Goal: Information Seeking & Learning: Understand process/instructions

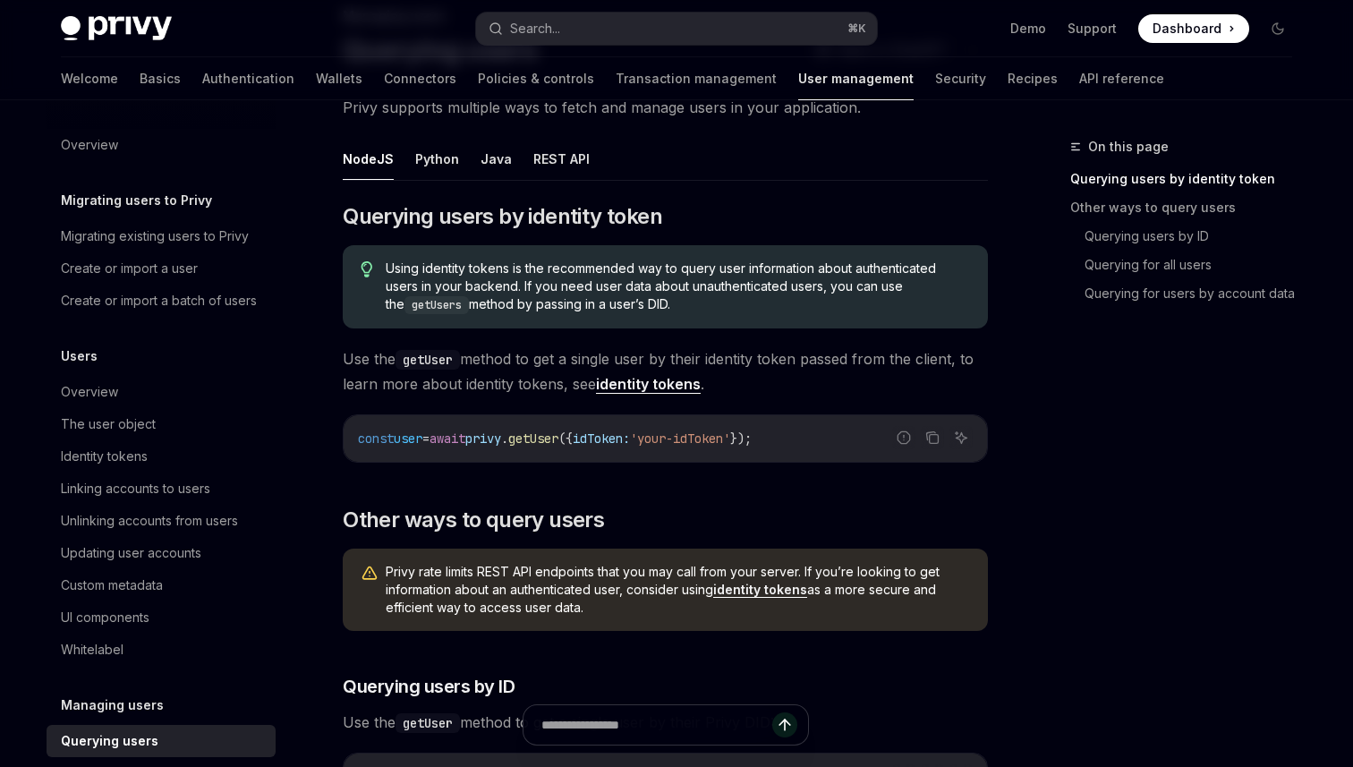
scroll to position [132, 0]
click at [645, 383] on link "identity tokens" at bounding box center [648, 383] width 105 height 19
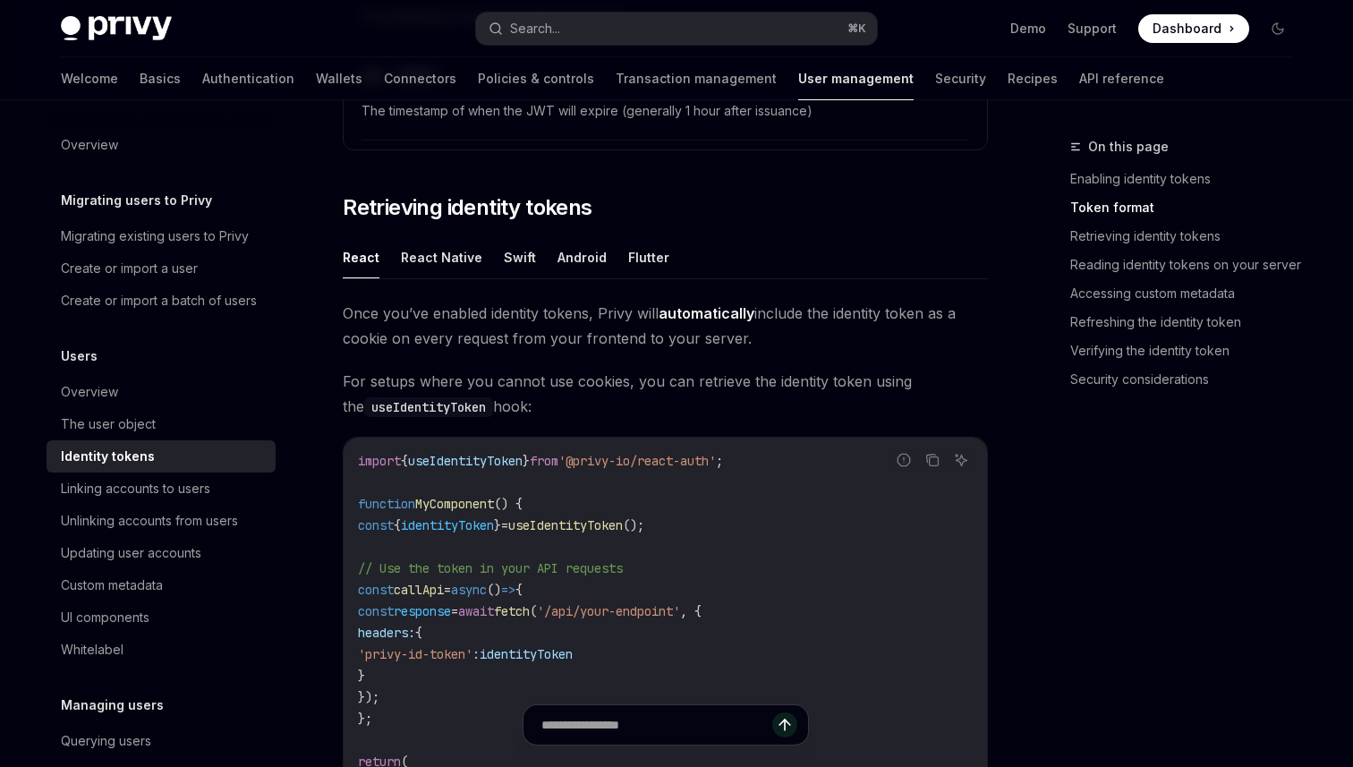
scroll to position [1487, 0]
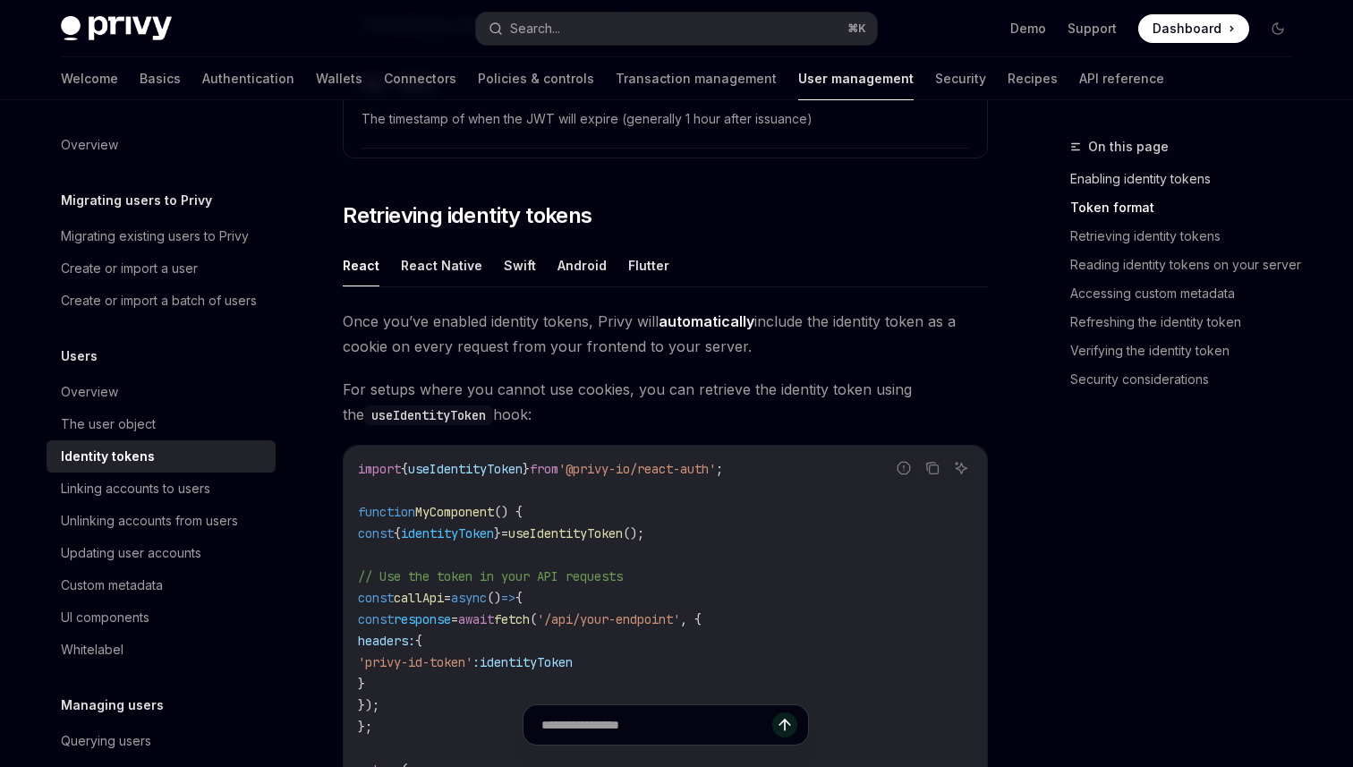
click at [1117, 182] on link "Enabling identity tokens" at bounding box center [1188, 179] width 236 height 29
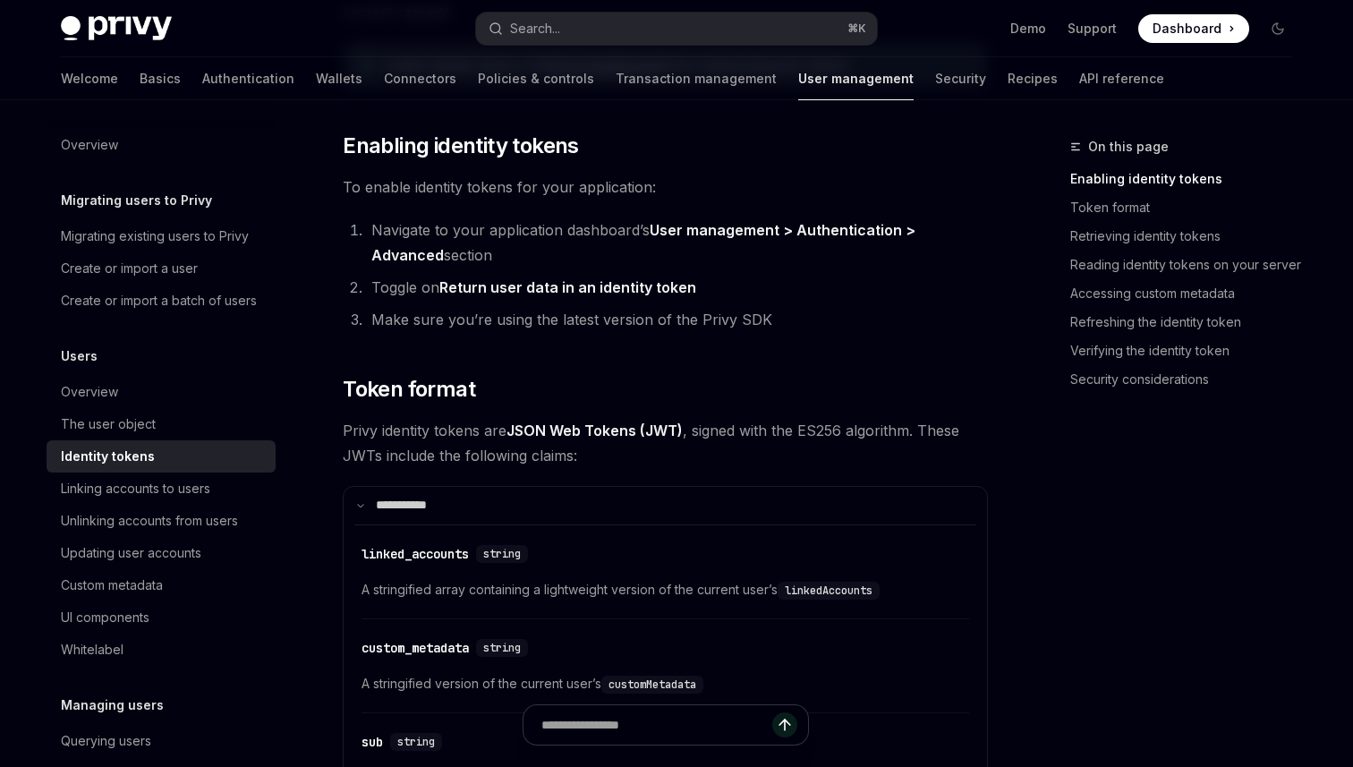
scroll to position [447, 0]
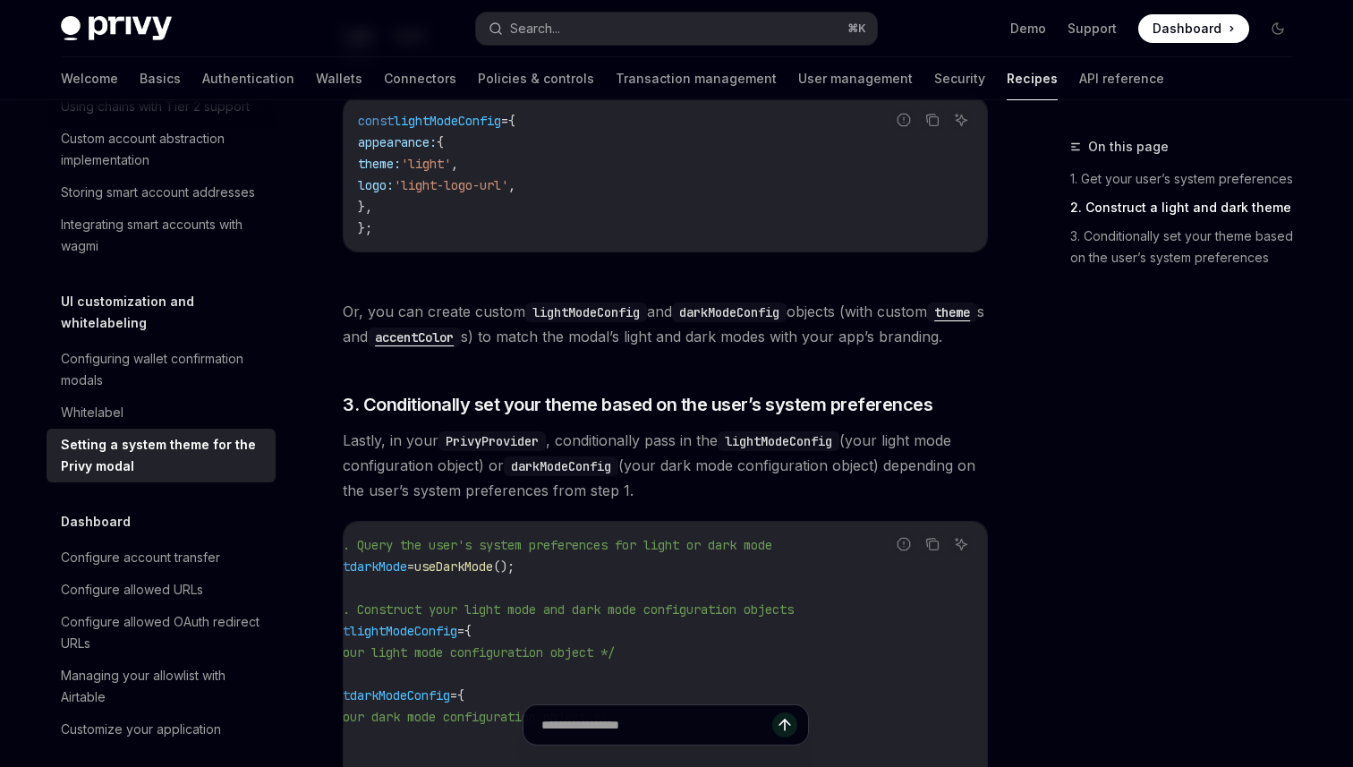
scroll to position [1107, 0]
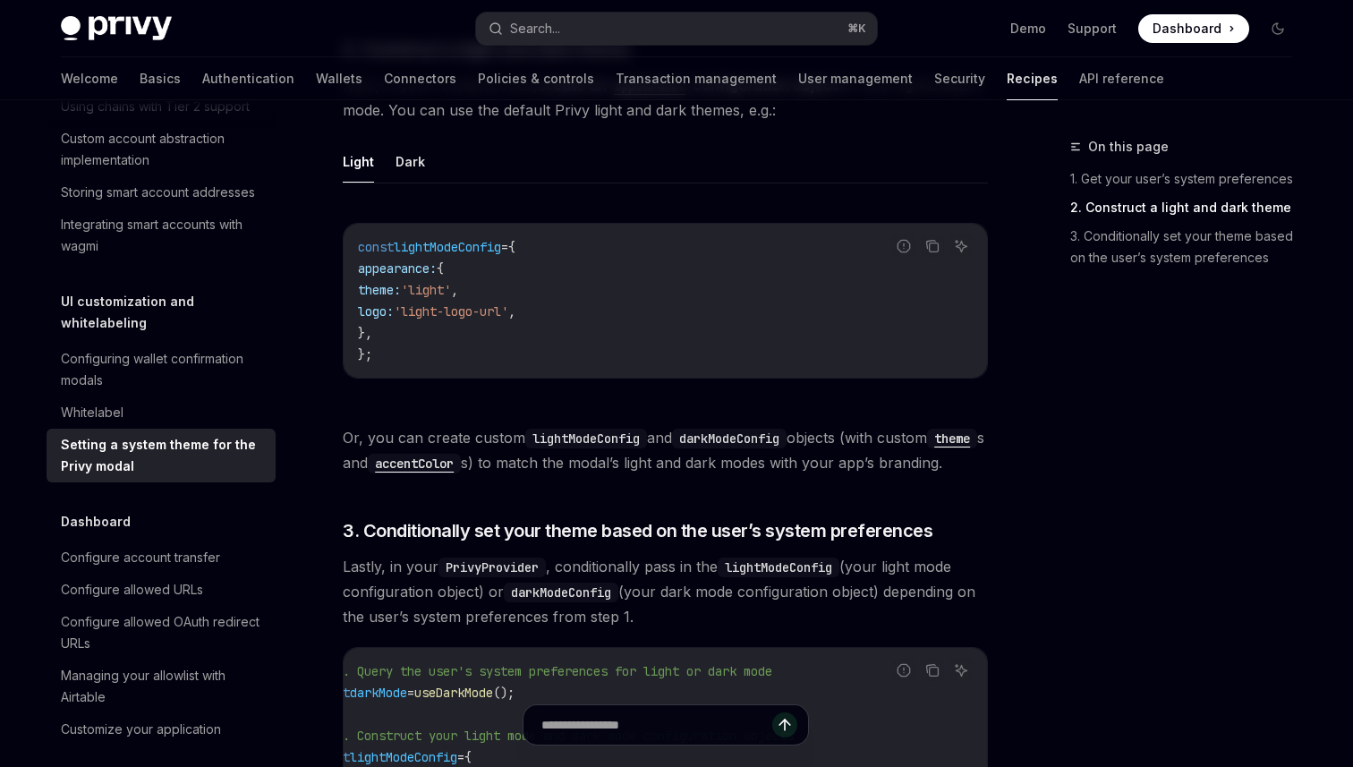
drag, startPoint x: 426, startPoint y: 329, endPoint x: 368, endPoint y: 276, distance: 79.2
click at [368, 276] on code "const lightModeConfig = { appearance: { theme: 'light' , logo: 'light-logo-url'…" at bounding box center [665, 300] width 615 height 129
copy code "appearance: { theme: 'light' , logo: 'light-logo-url' , },"
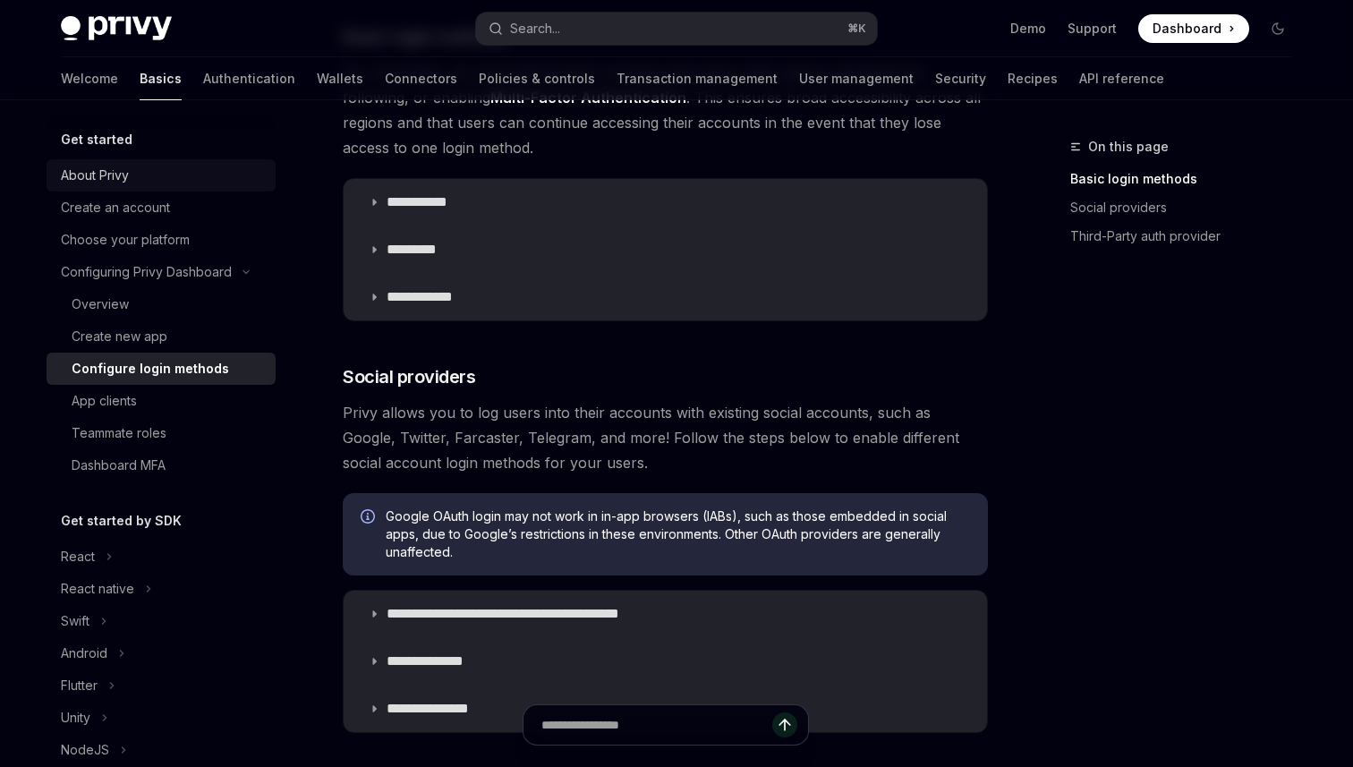
scroll to position [299, 0]
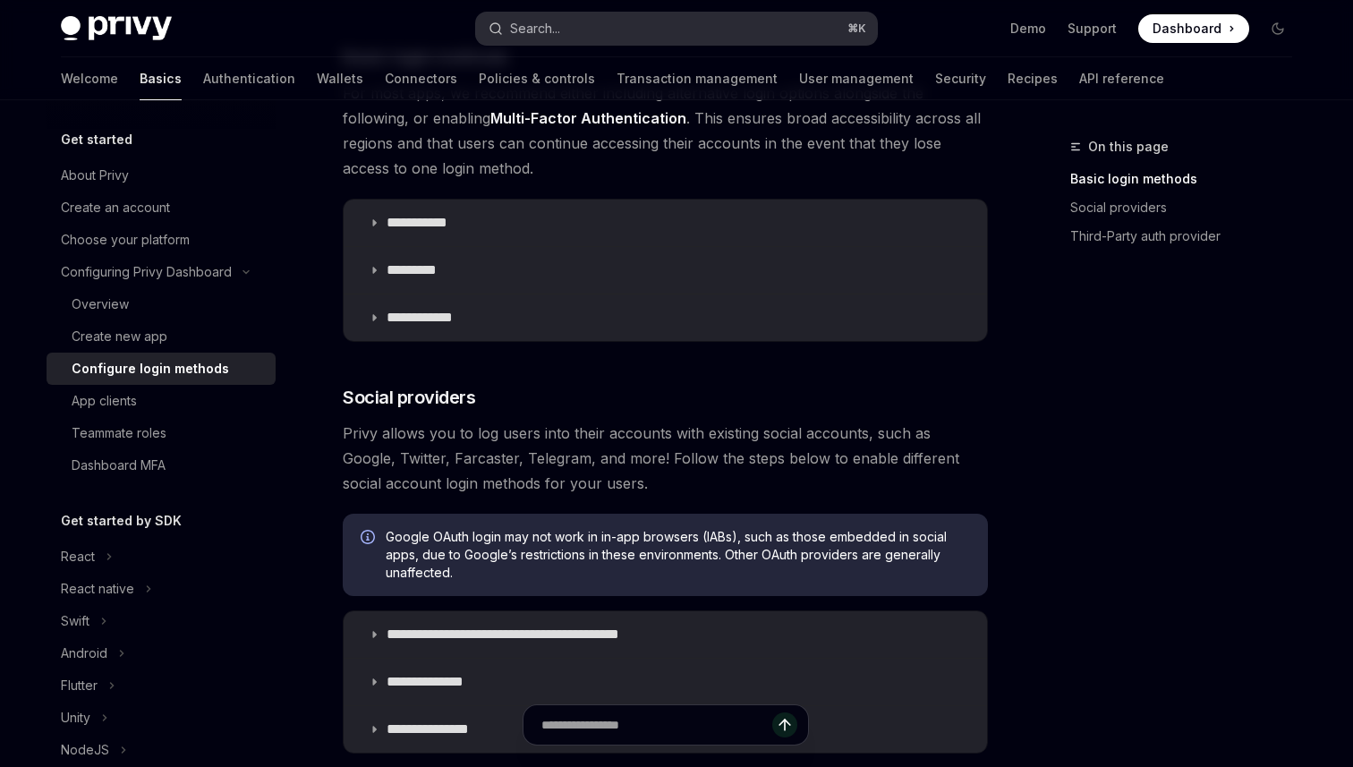
click at [551, 21] on div "Search..." at bounding box center [535, 28] width 50 height 21
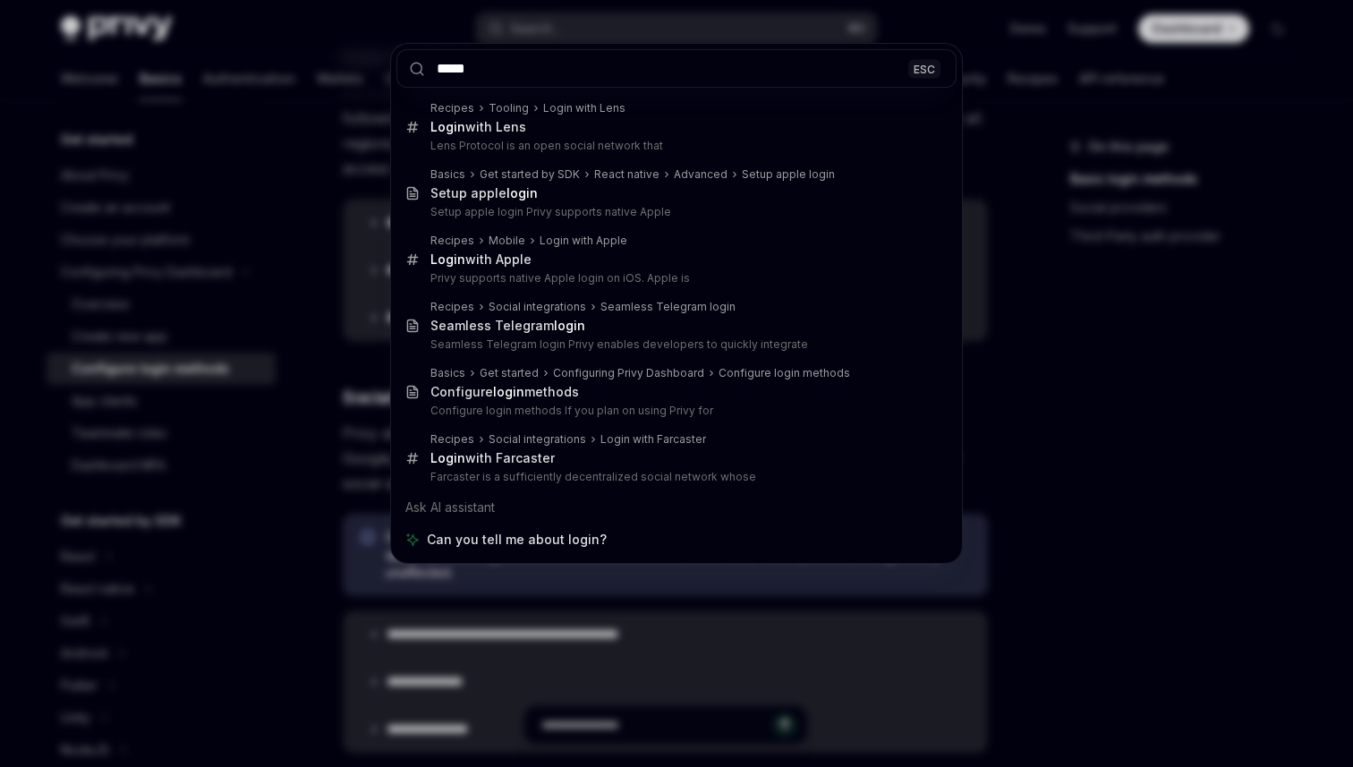
type input "*****"
click at [446, 637] on div "***** ESC Recipes Tooling Login with Lens Login with Lens Lens Protocol is an o…" at bounding box center [676, 383] width 1353 height 767
